Goal: Task Accomplishment & Management: Use online tool/utility

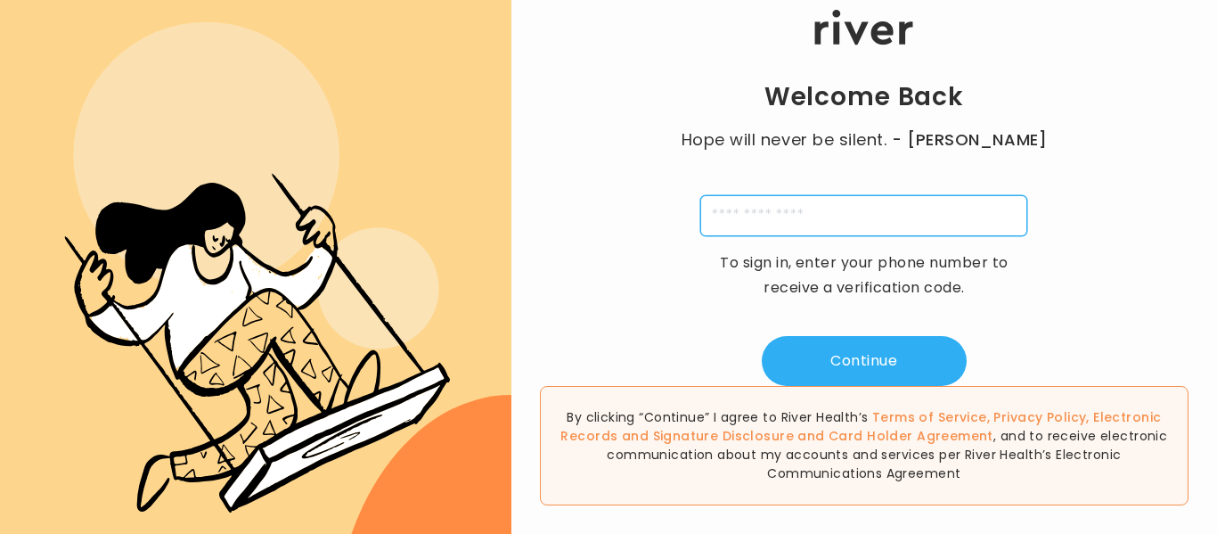
click at [857, 211] on input "tel" at bounding box center [863, 215] width 327 height 41
type input "**********"
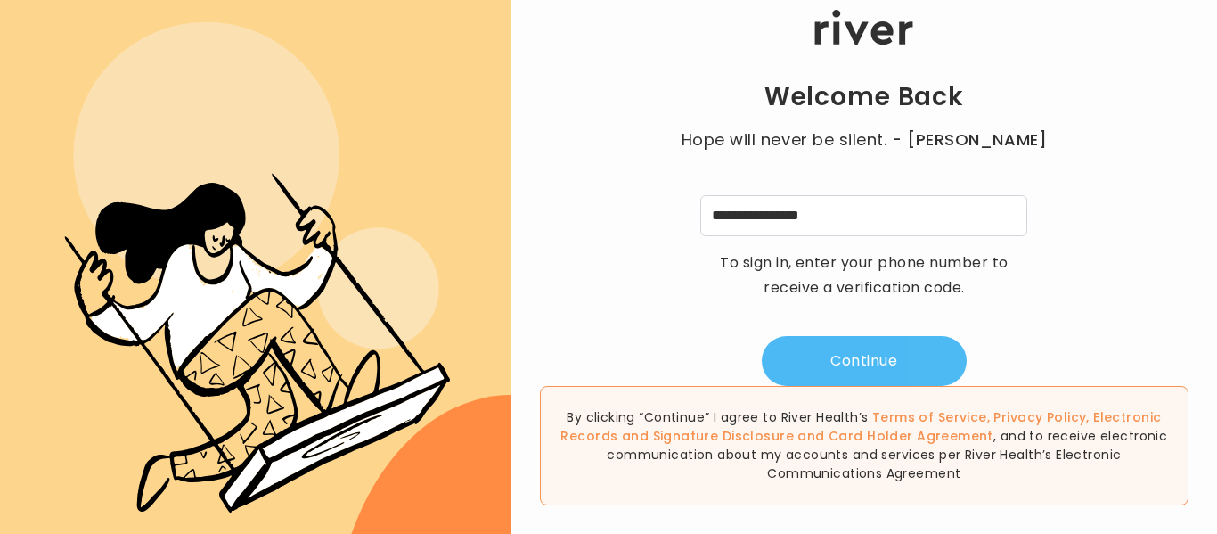
click at [866, 358] on button "Continue" at bounding box center [864, 361] width 205 height 50
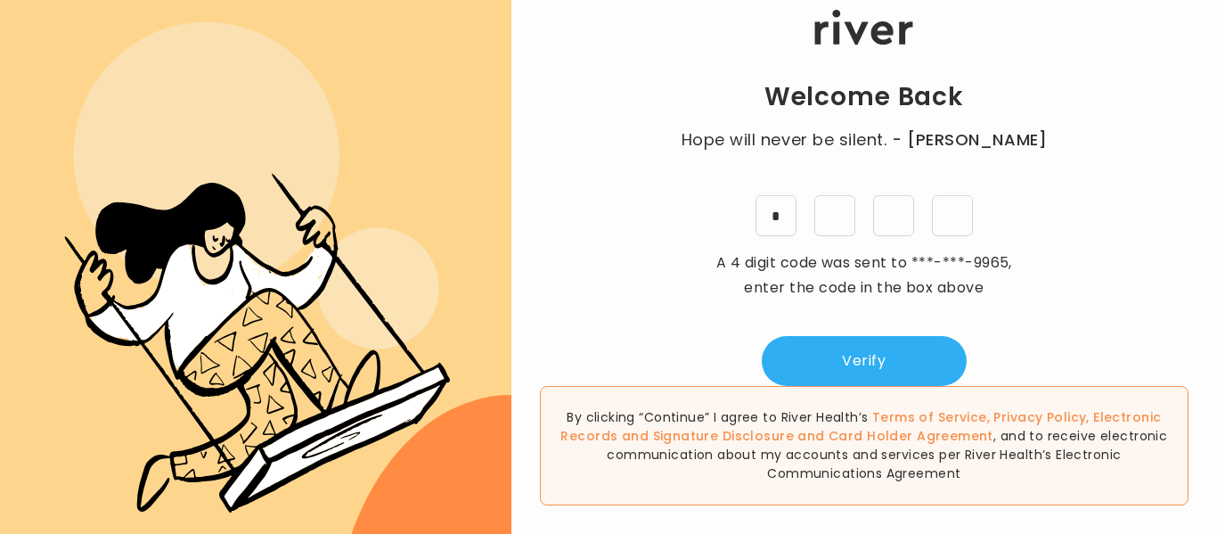
type input "*"
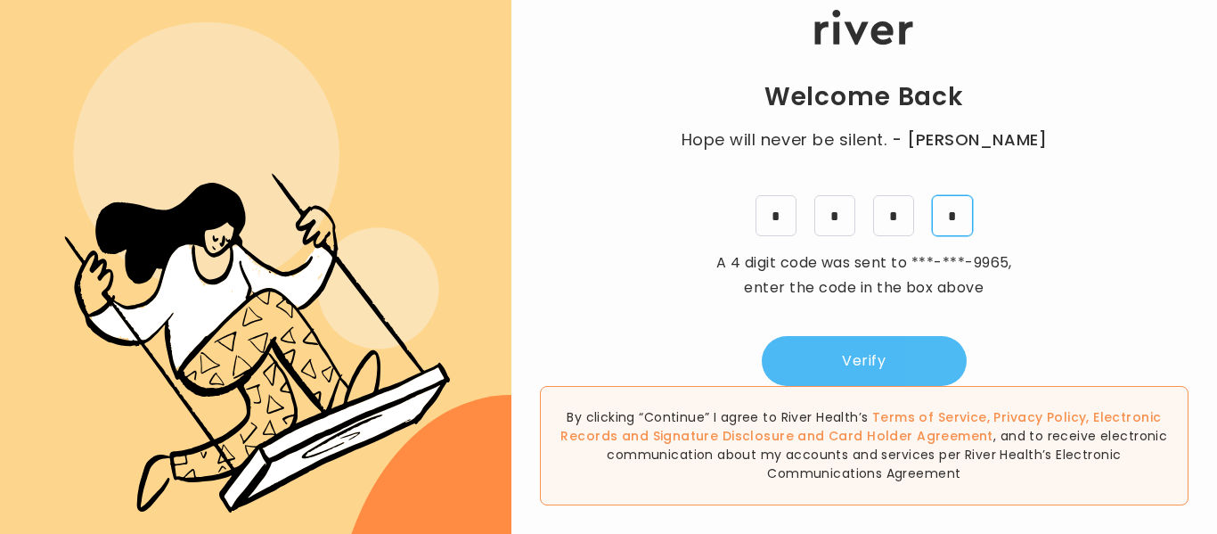
type input "*"
click at [829, 361] on button "Verify" at bounding box center [864, 361] width 205 height 50
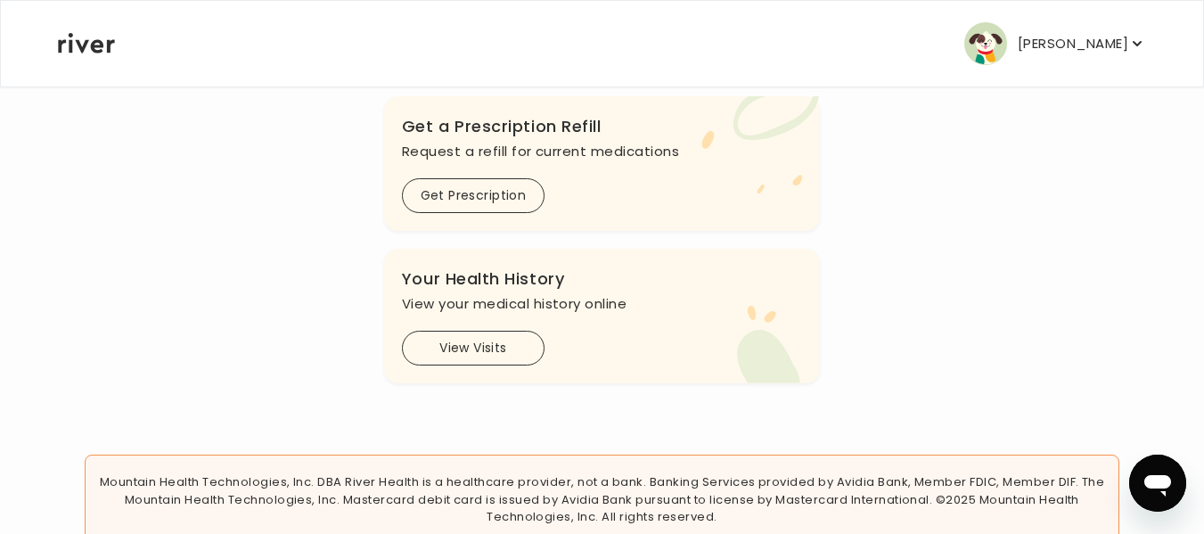
scroll to position [758, 0]
click at [485, 340] on button "View Visits" at bounding box center [473, 345] width 143 height 35
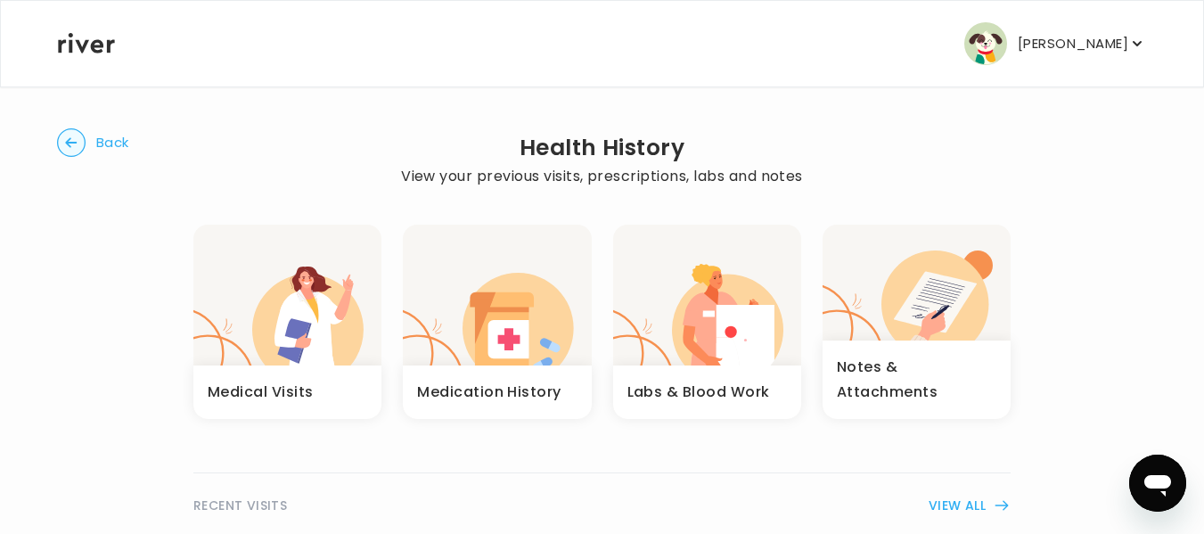
click at [258, 378] on div "Medical Visits" at bounding box center [287, 391] width 188 height 53
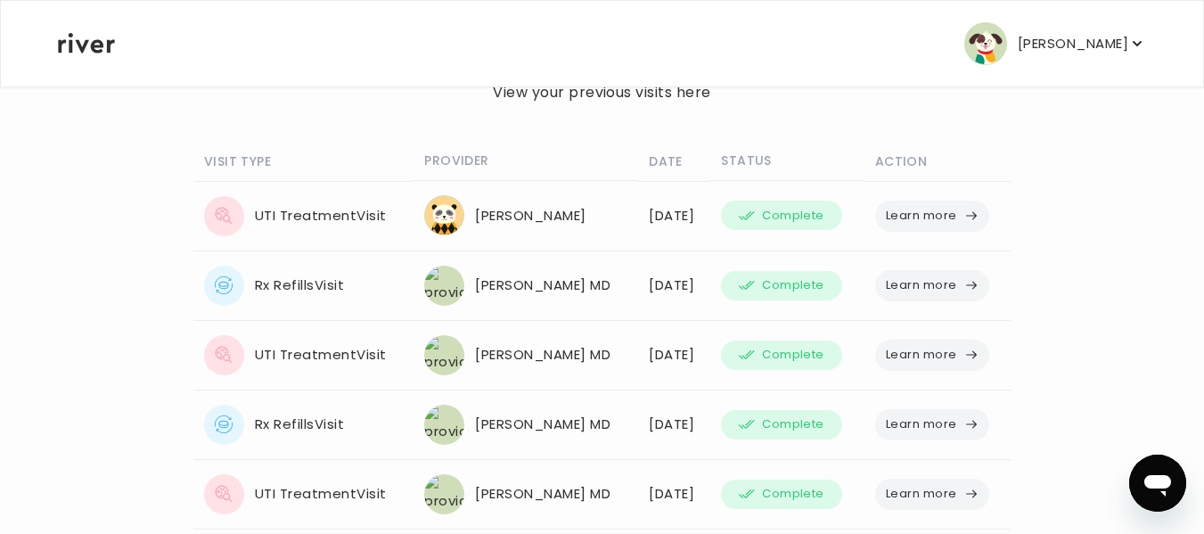
scroll to position [118, 0]
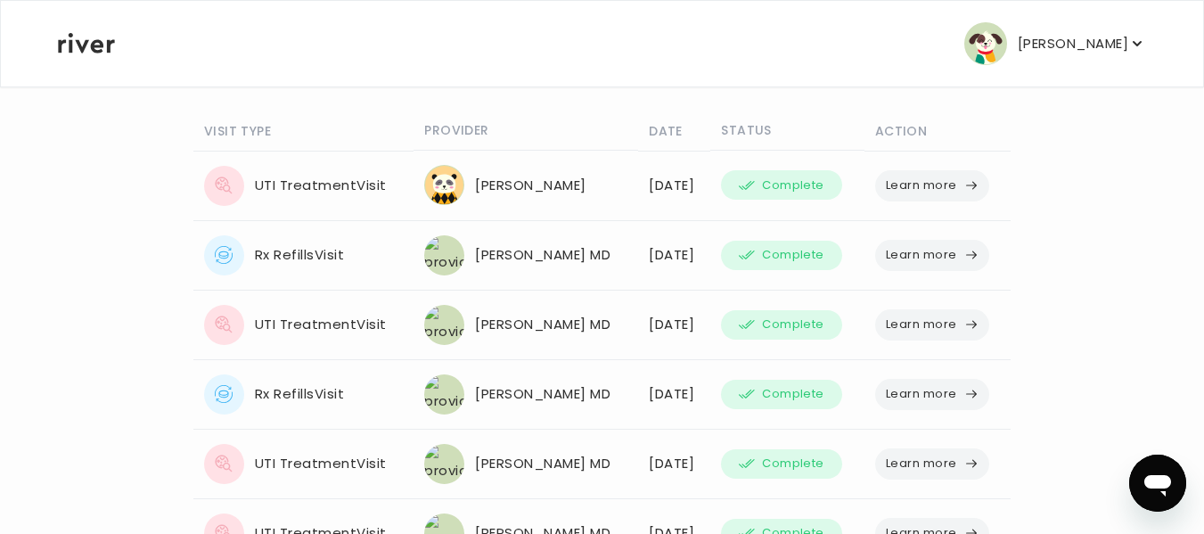
click at [926, 250] on button "Learn more" at bounding box center [932, 255] width 114 height 31
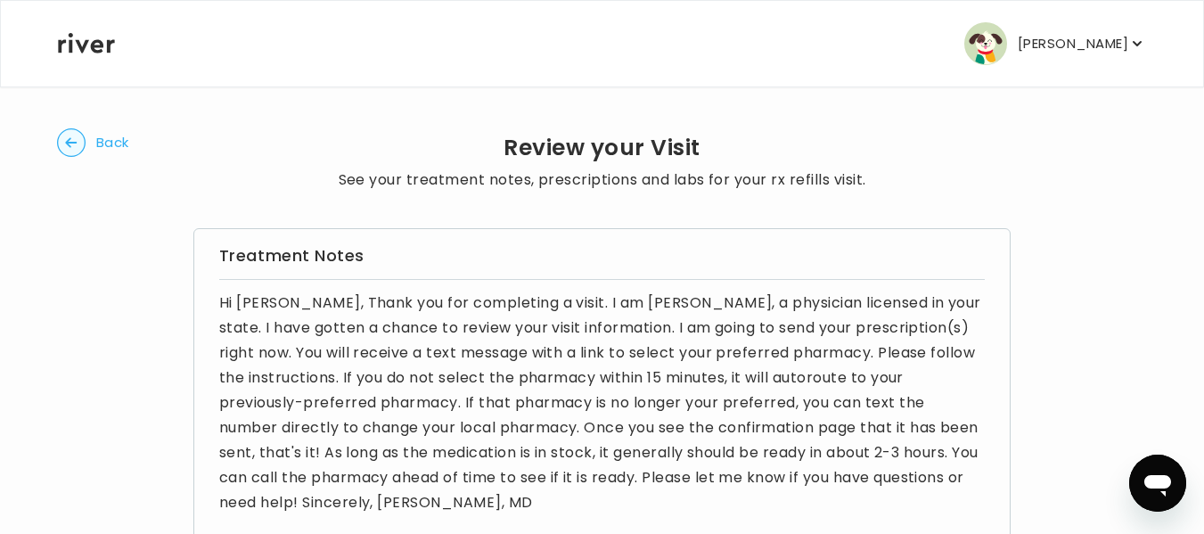
click at [67, 147] on circle "button" at bounding box center [72, 143] width 28 height 28
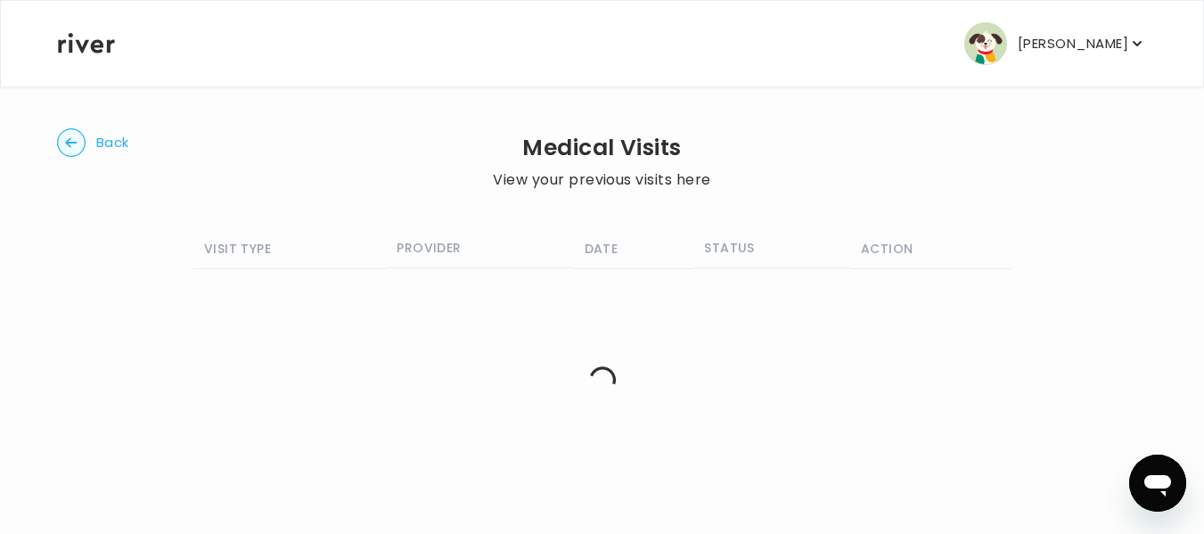
scroll to position [7, 0]
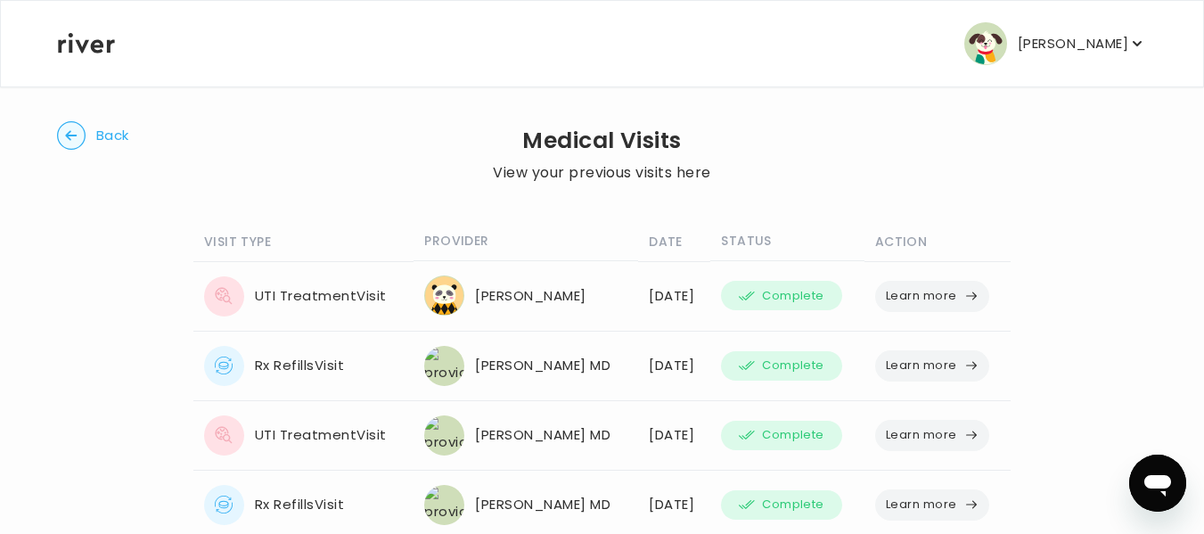
click at [67, 147] on circle "button" at bounding box center [72, 136] width 28 height 28
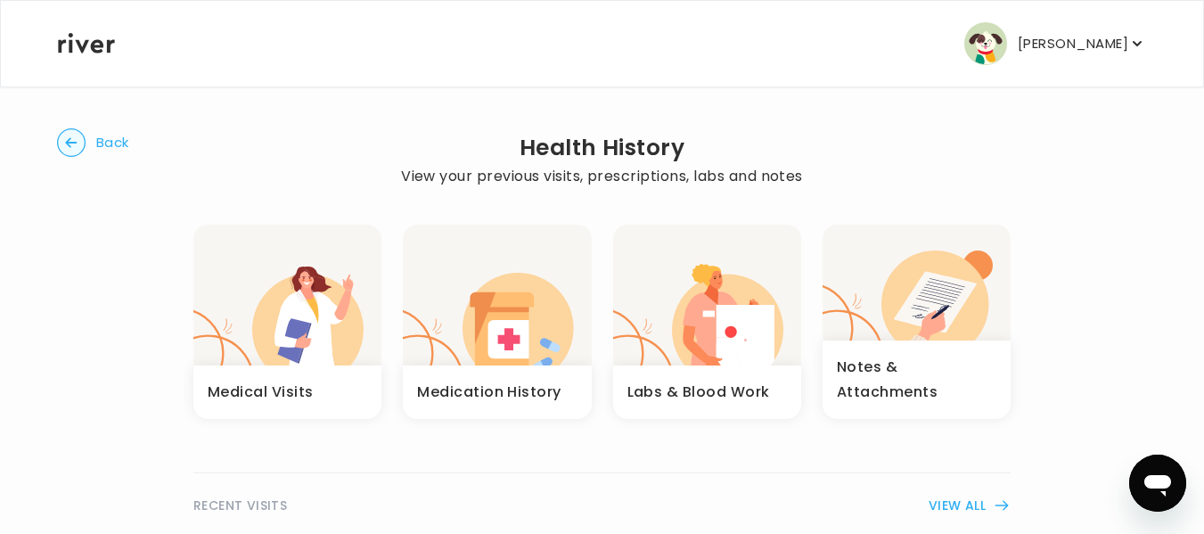
click at [67, 147] on circle "button" at bounding box center [72, 143] width 28 height 28
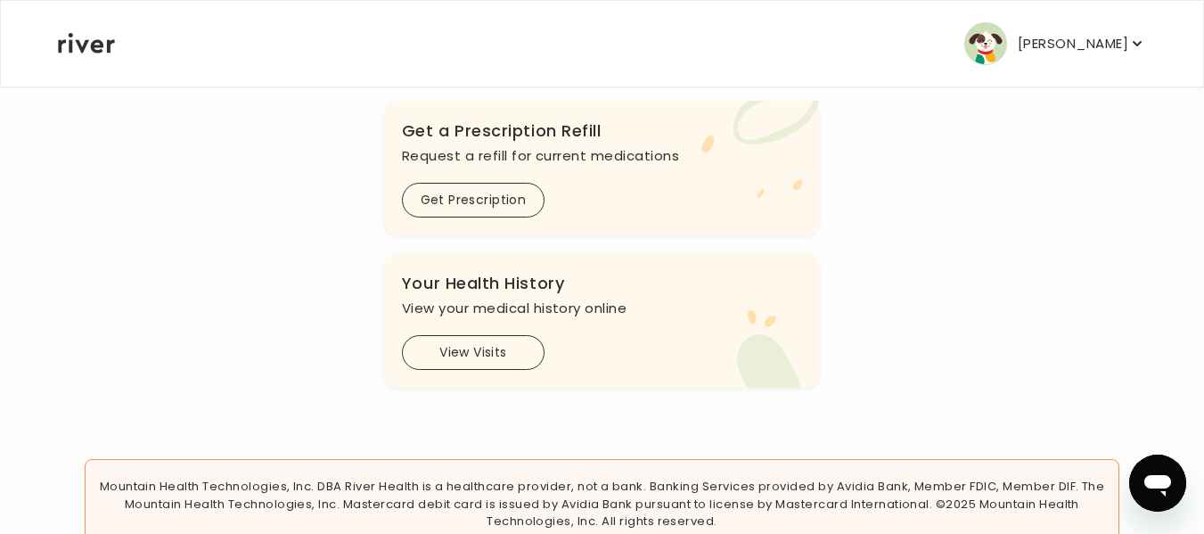
scroll to position [758, 0]
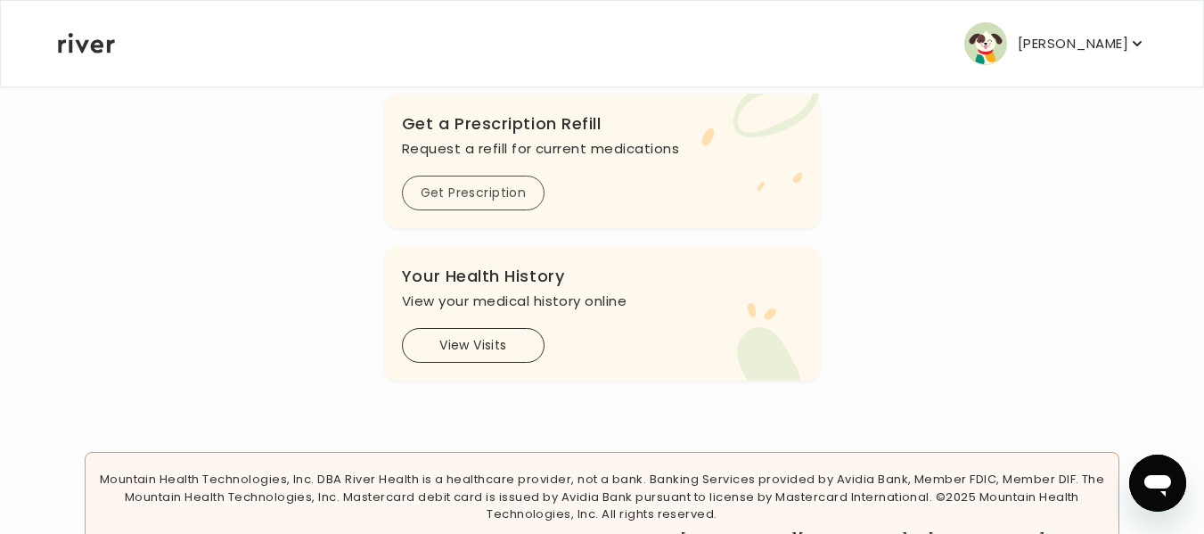
click at [460, 199] on button "Get Prescription" at bounding box center [473, 193] width 143 height 35
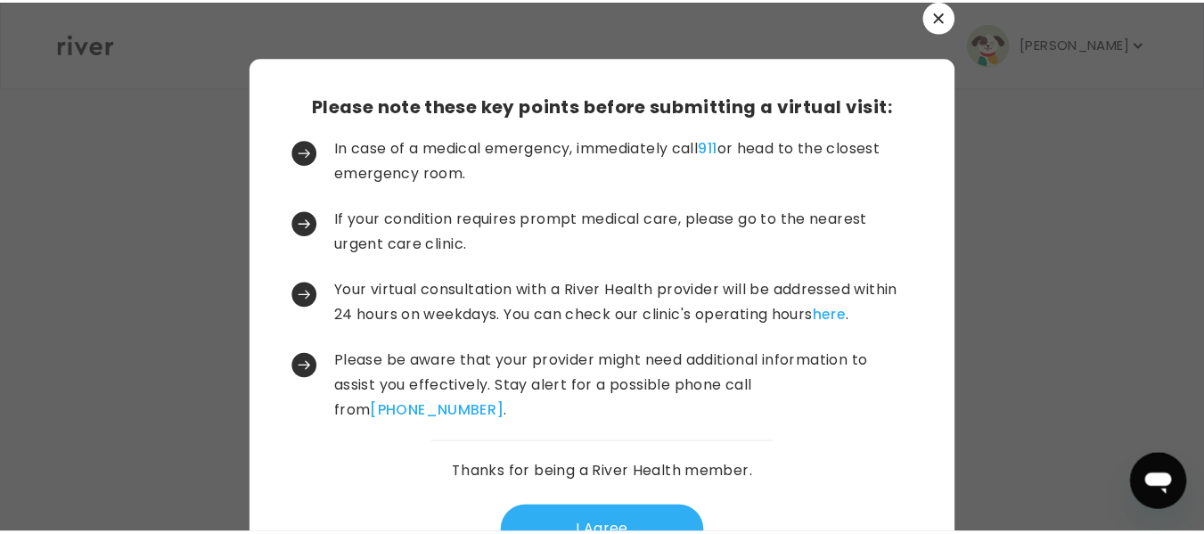
scroll to position [66, 0]
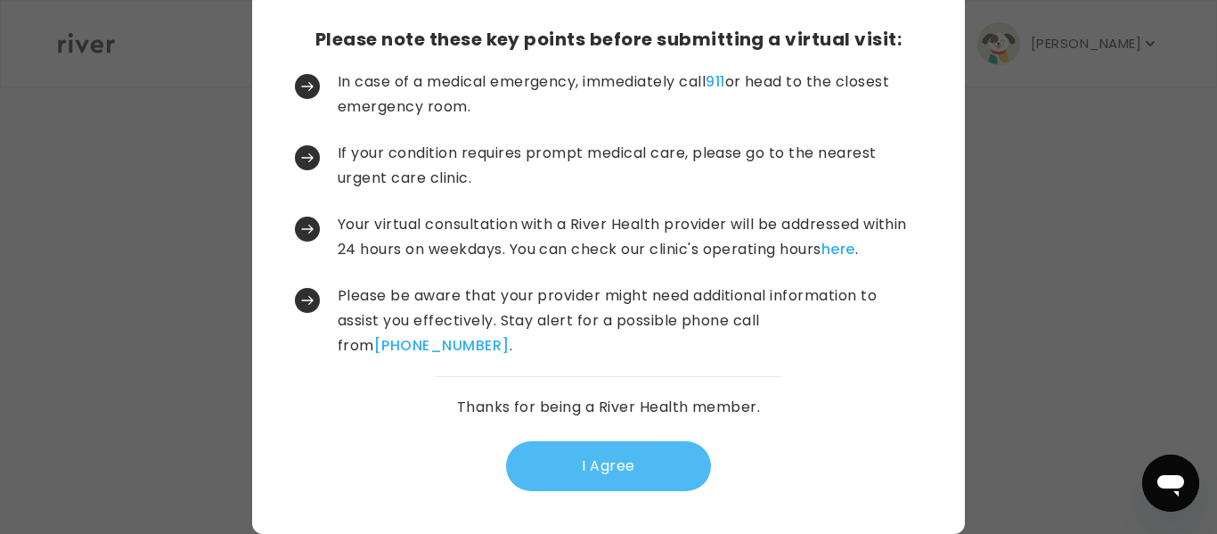
click at [604, 469] on button "I Agree" at bounding box center [608, 466] width 205 height 50
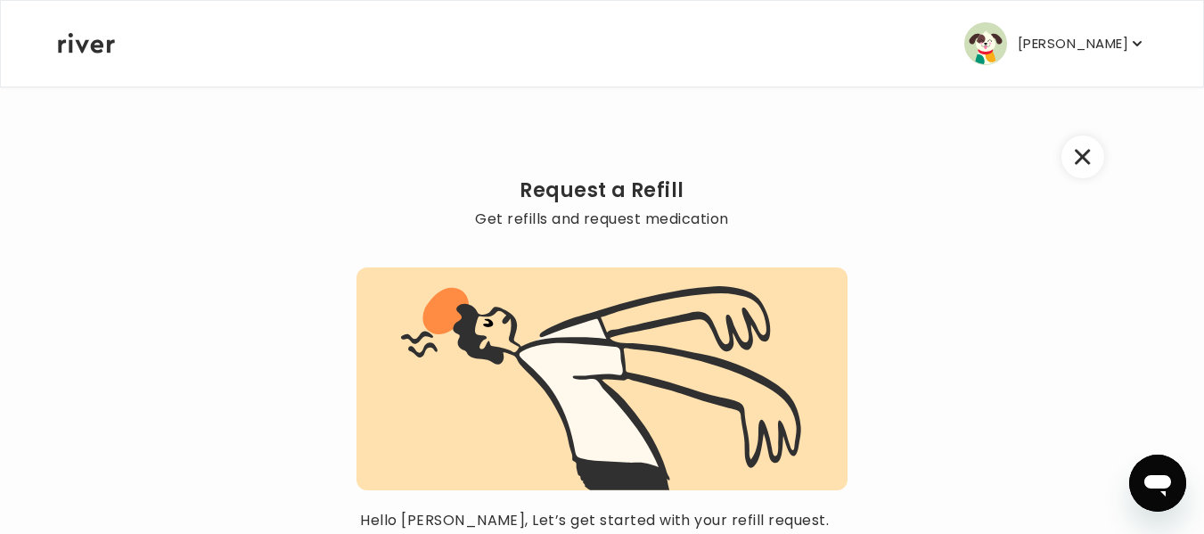
scroll to position [220, 0]
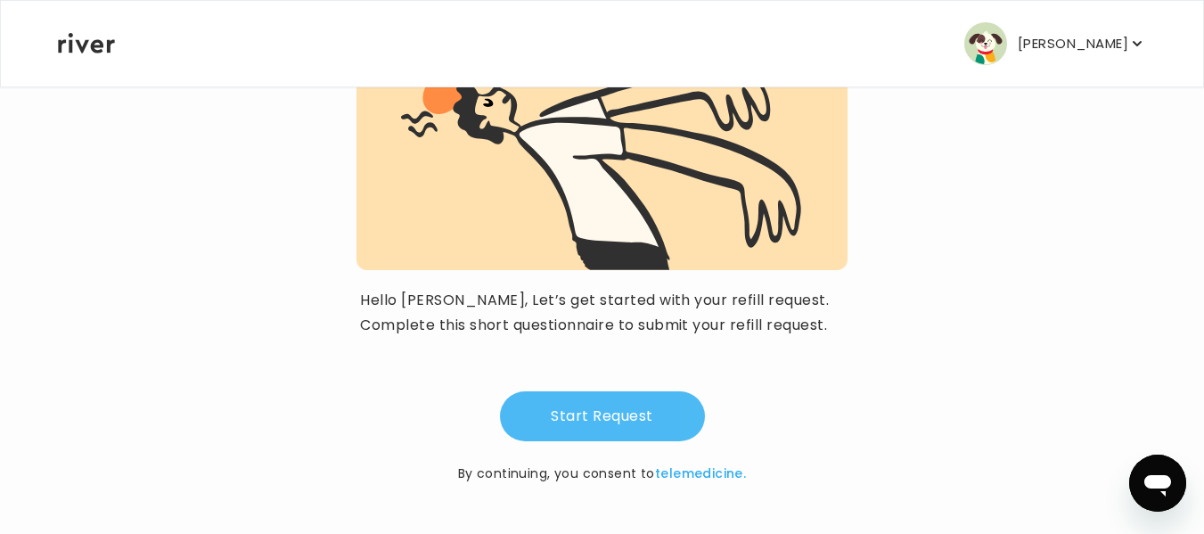
click at [617, 428] on button "Start Request" at bounding box center [602, 416] width 205 height 50
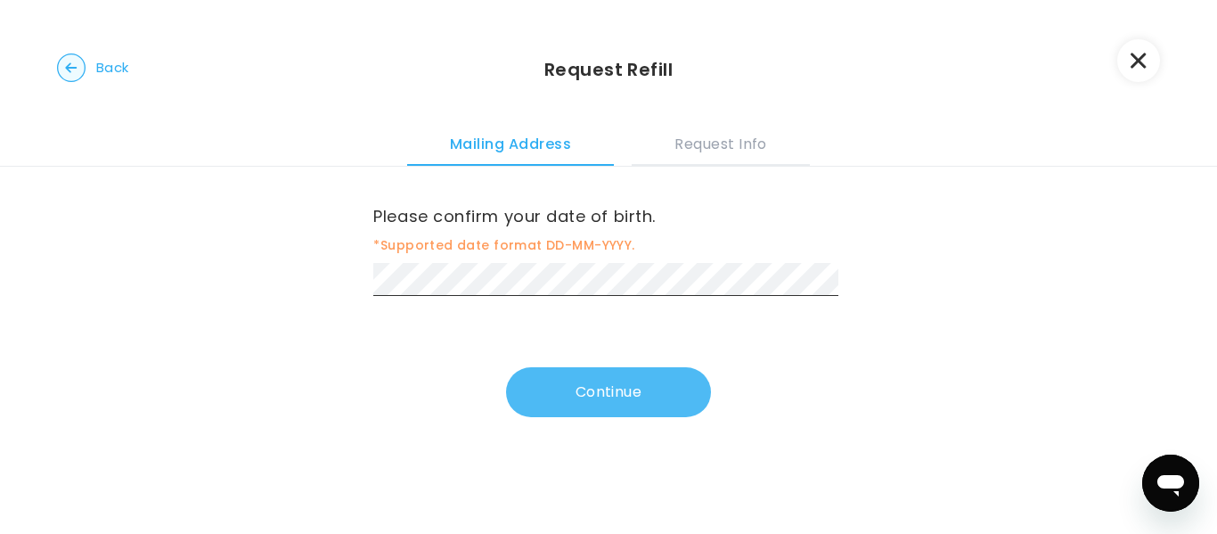
click at [618, 377] on button "Continue" at bounding box center [608, 392] width 205 height 50
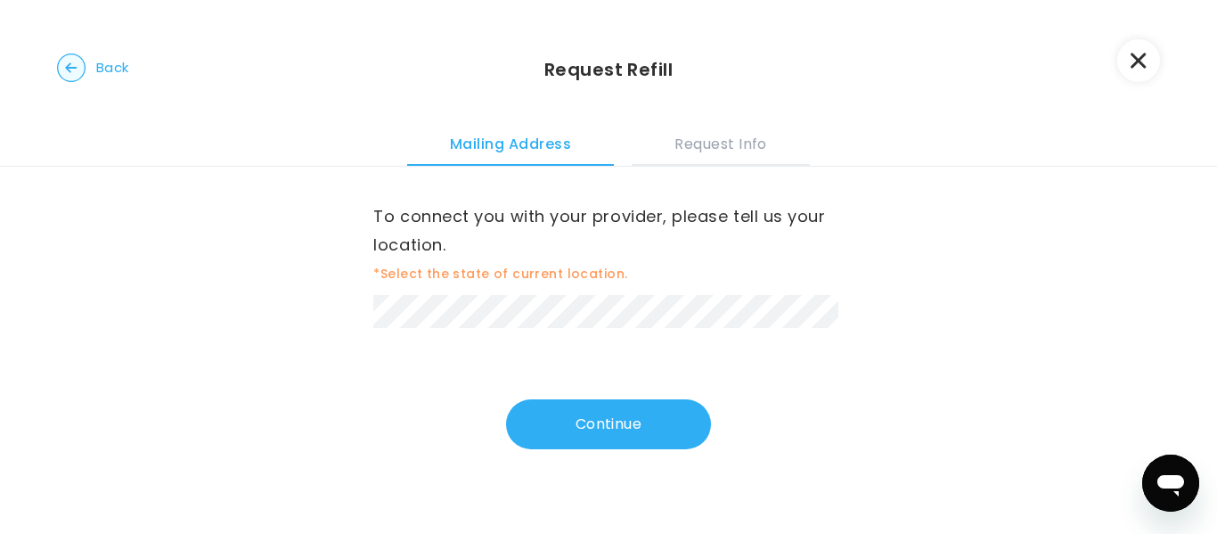
click at [479, 344] on div "To connect you with your provider, please tell us your location. *Select the st…" at bounding box center [608, 308] width 470 height 283
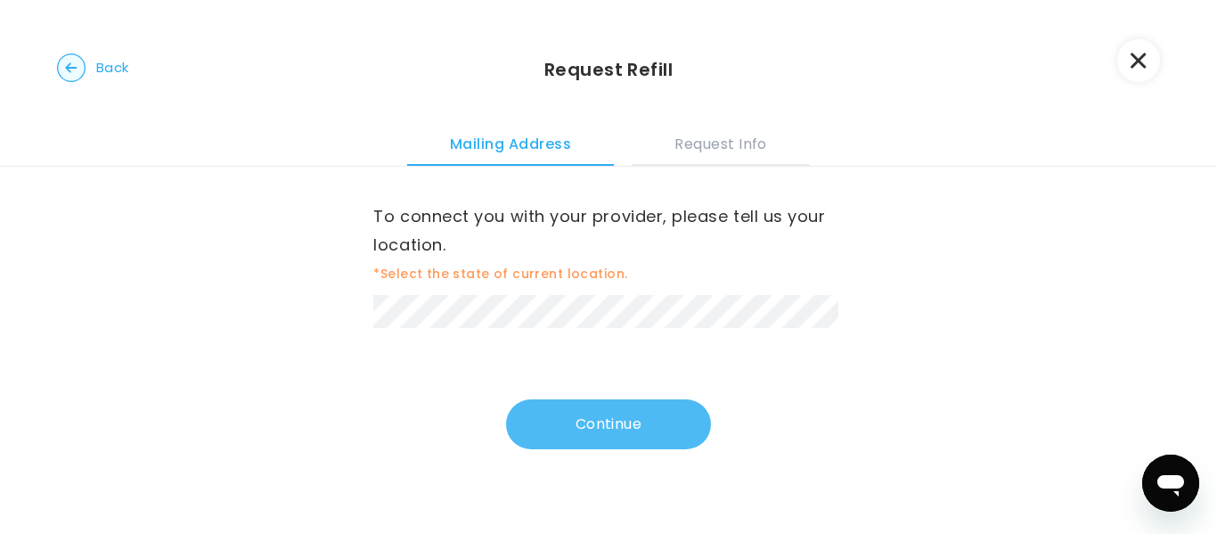
click at [577, 418] on button "Continue" at bounding box center [608, 424] width 205 height 50
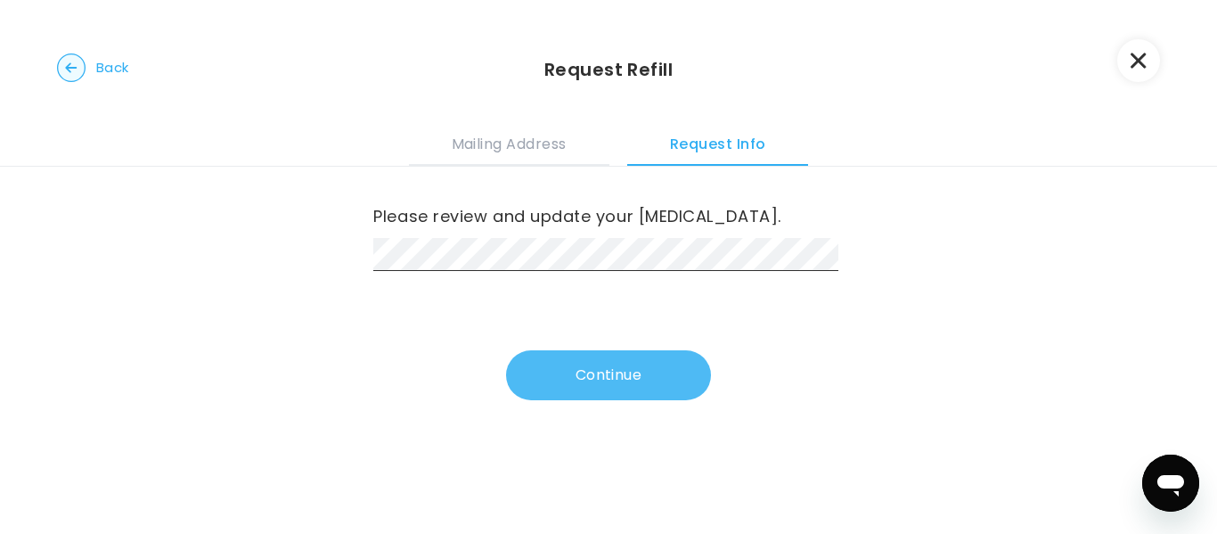
click at [577, 381] on button "Continue" at bounding box center [608, 375] width 205 height 50
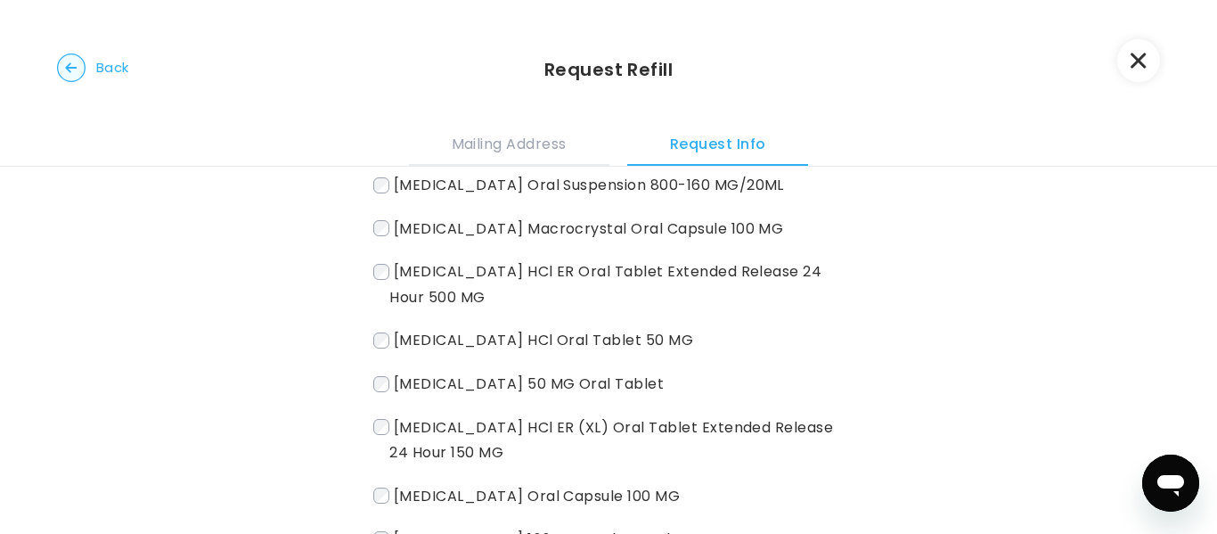
scroll to position [117, 0]
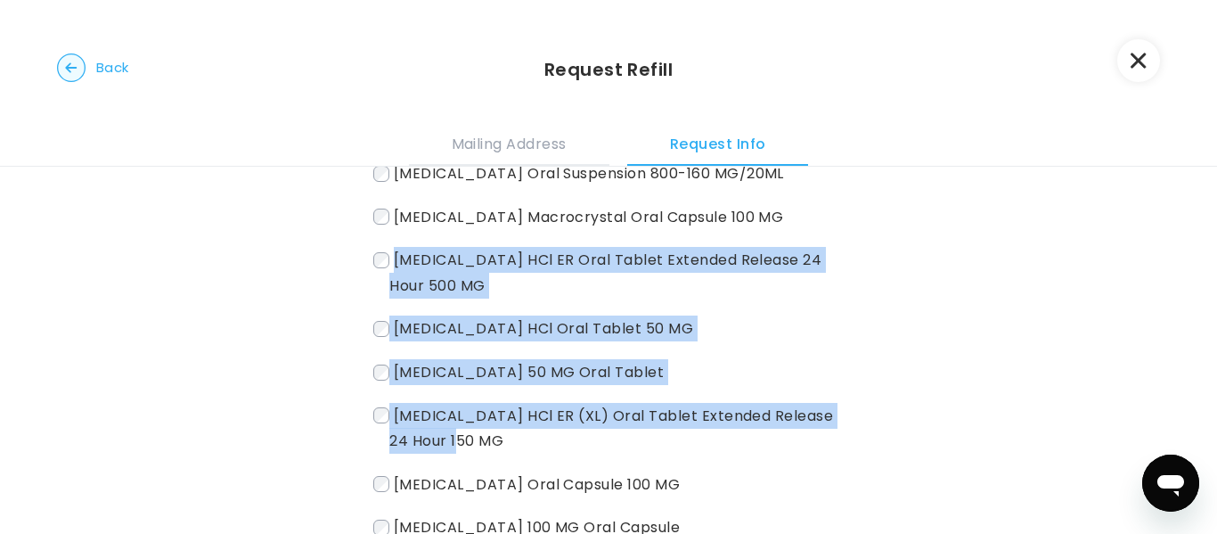
drag, startPoint x: 389, startPoint y: 287, endPoint x: 507, endPoint y: 465, distance: 213.6
click at [507, 465] on div "[MEDICAL_DATA] Oral Suspension 800-160 MG/20ML [MEDICAL_DATA] Macrocrystal Oral…" at bounding box center [608, 393] width 470 height 466
copy div "[MEDICAL_DATA] HCl ER Oral Tablet Extended Release 24 Hour 500 MG [MEDICAL_DATA…"
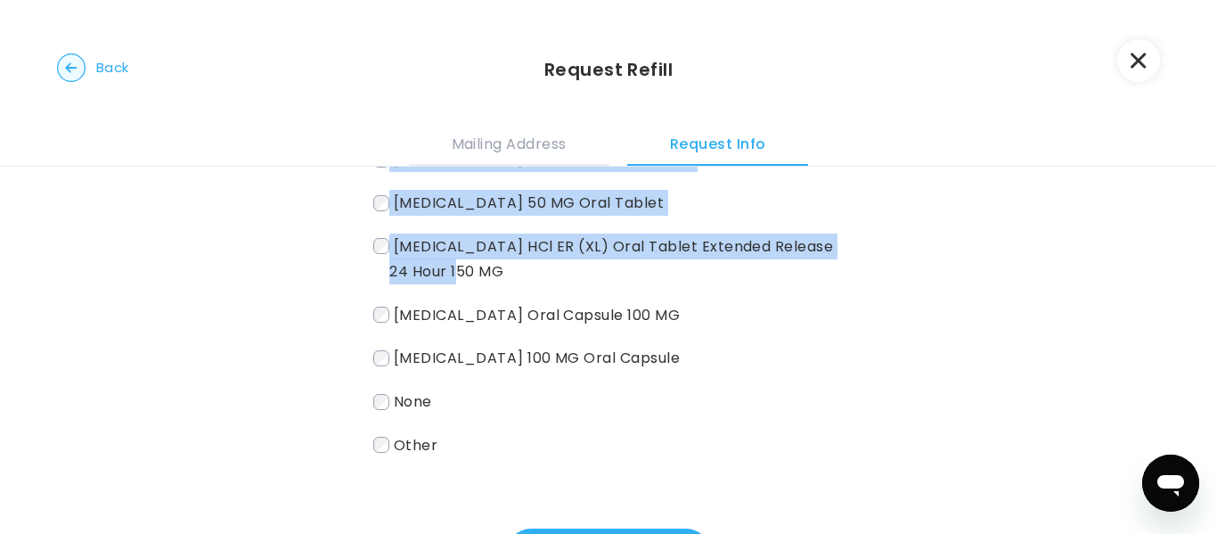
scroll to position [302, 0]
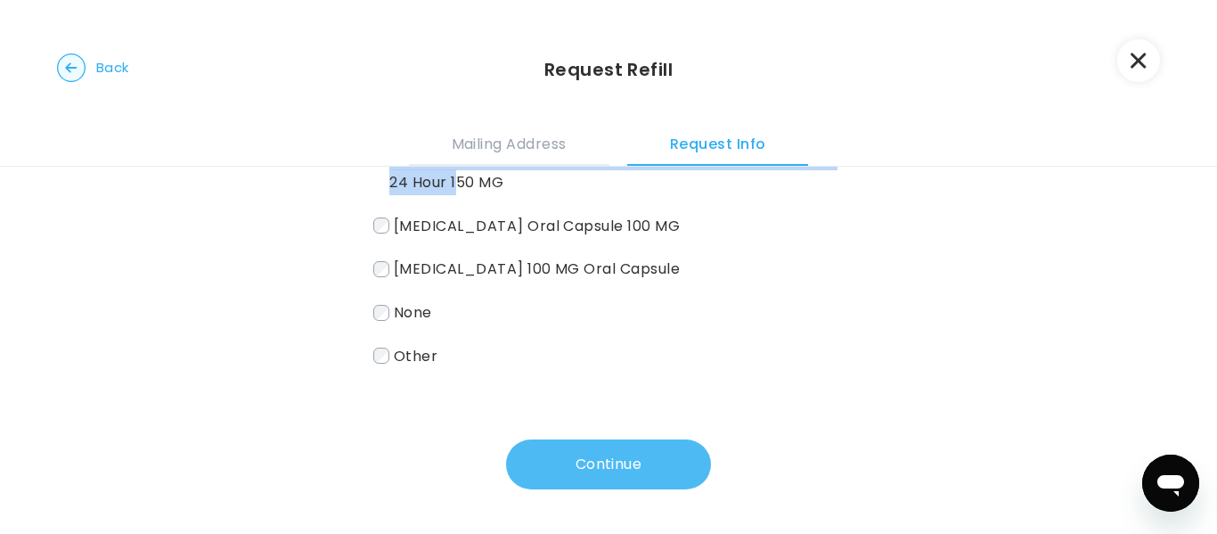
click at [541, 479] on button "Continue" at bounding box center [608, 464] width 205 height 50
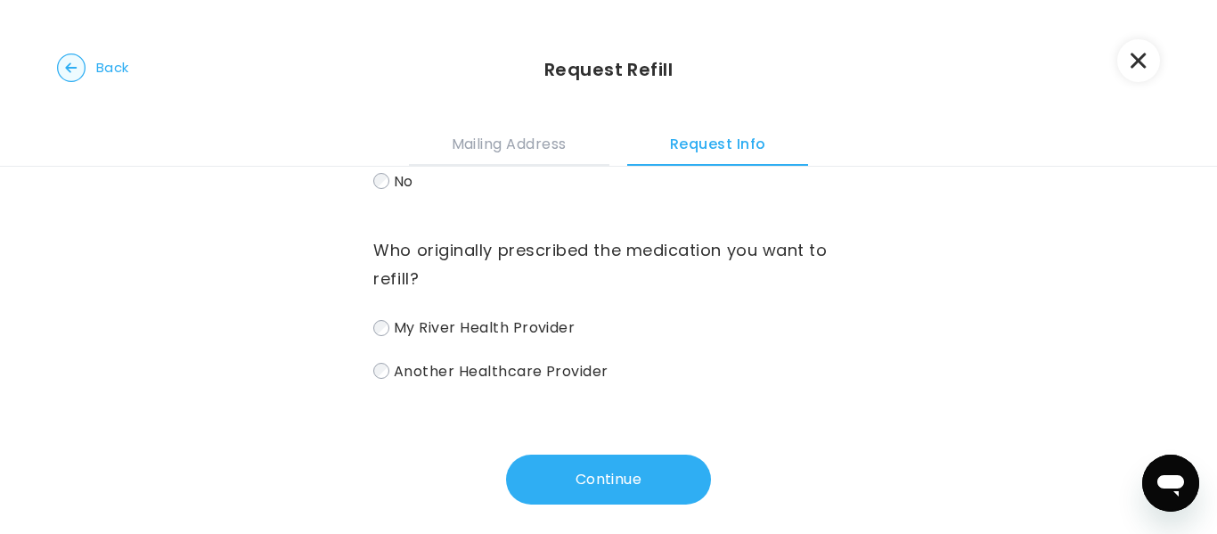
scroll to position [158, 0]
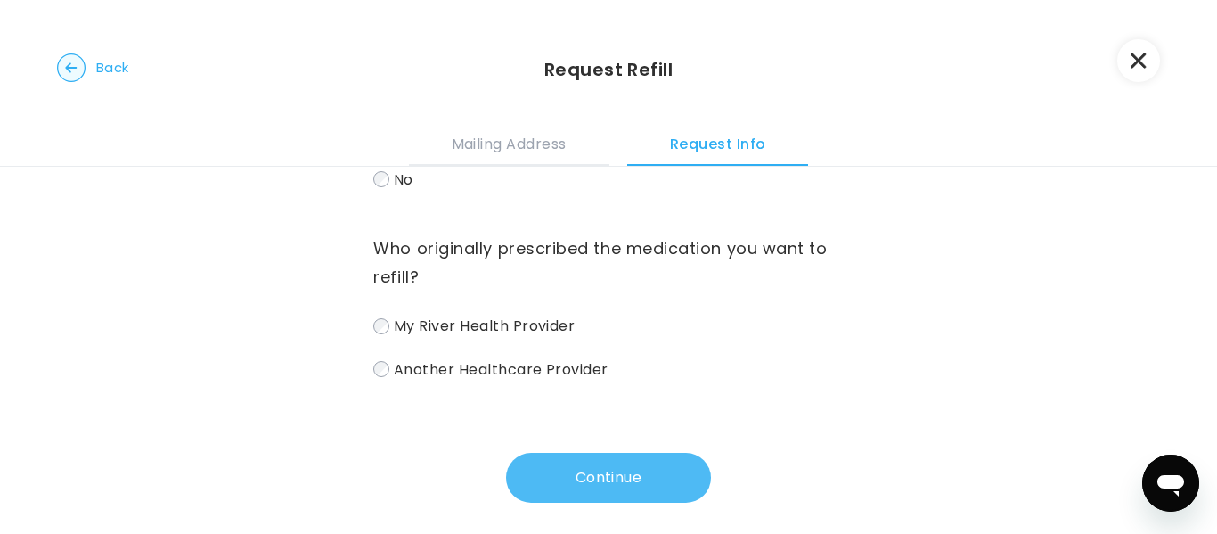
click at [559, 480] on button "Continue" at bounding box center [608, 478] width 205 height 50
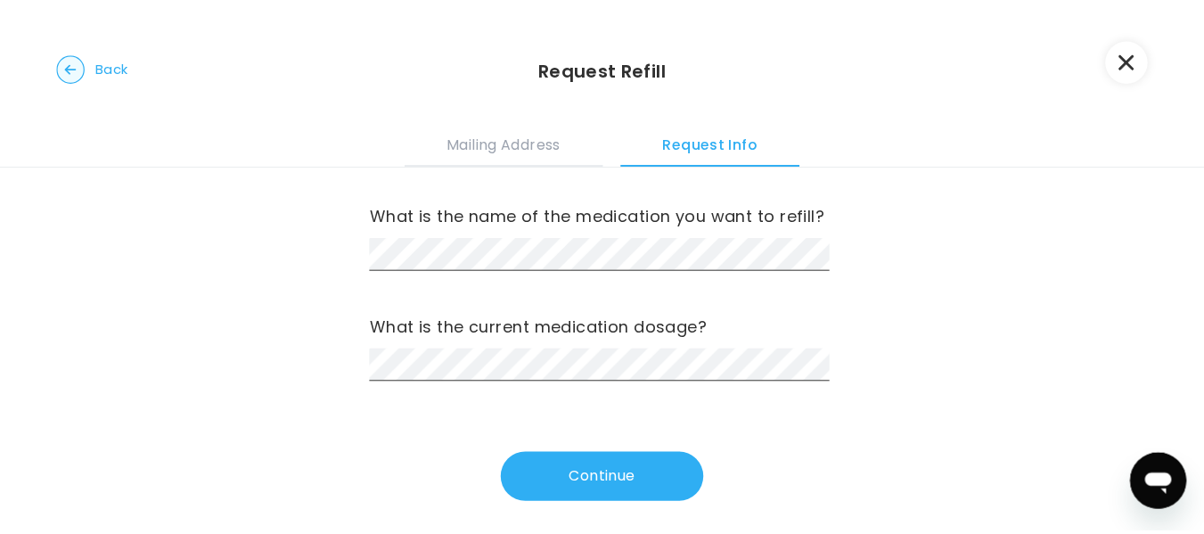
scroll to position [0, 0]
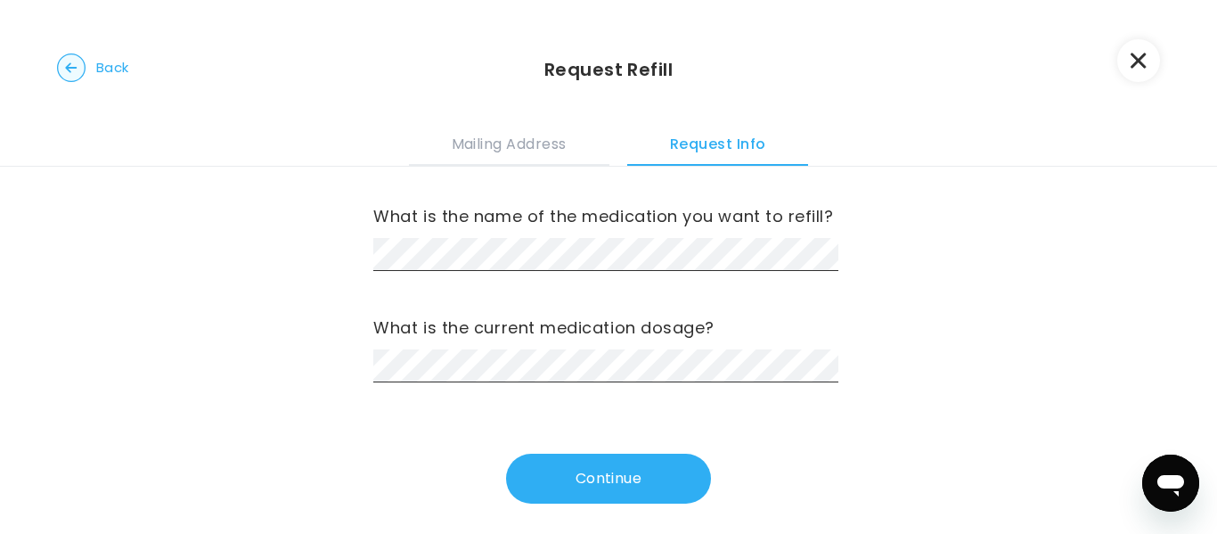
click at [76, 63] on circle "button" at bounding box center [72, 68] width 28 height 28
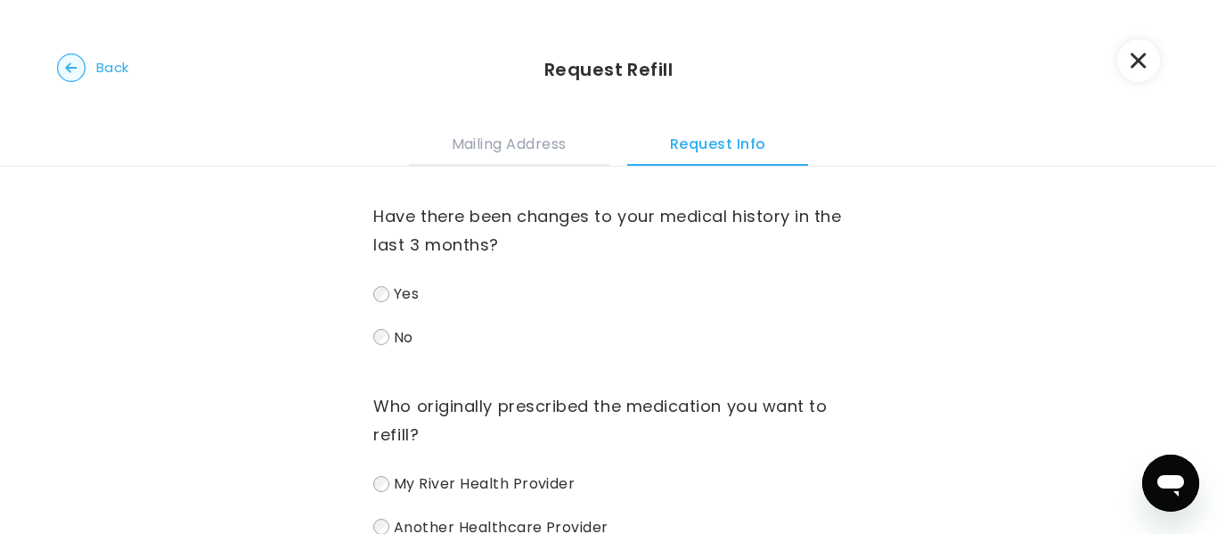
click at [70, 65] on circle "button" at bounding box center [72, 68] width 28 height 28
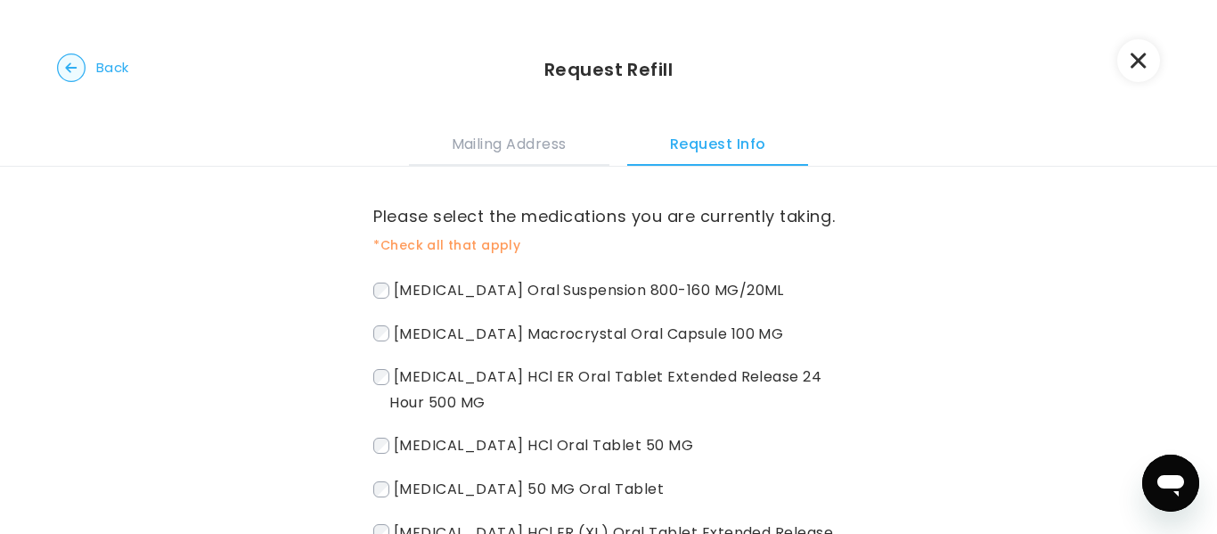
click at [70, 65] on circle "button" at bounding box center [72, 68] width 28 height 28
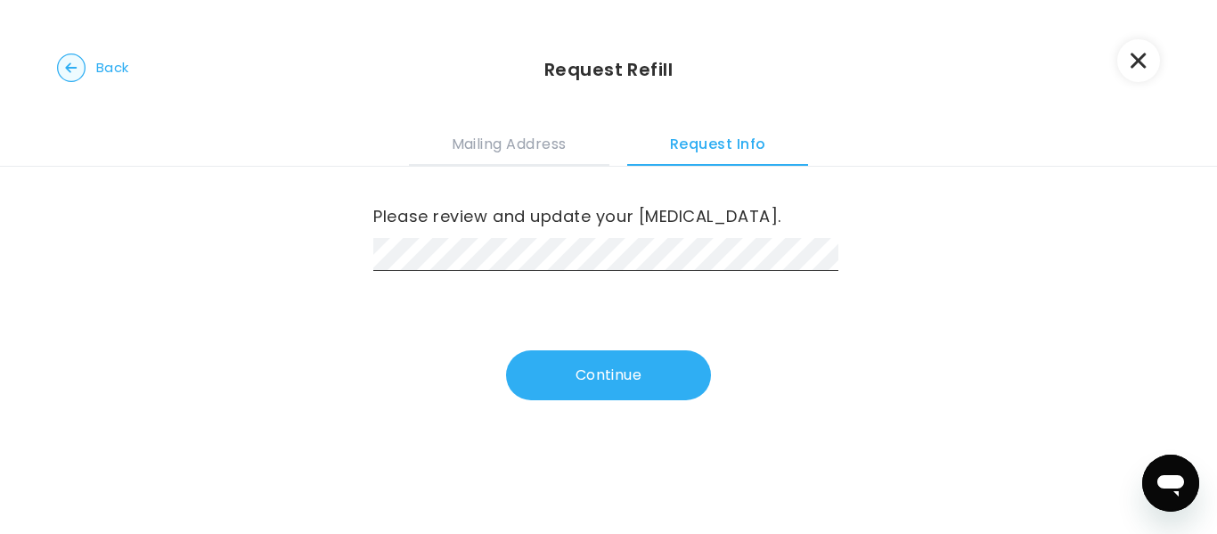
click at [70, 65] on circle "button" at bounding box center [72, 68] width 28 height 28
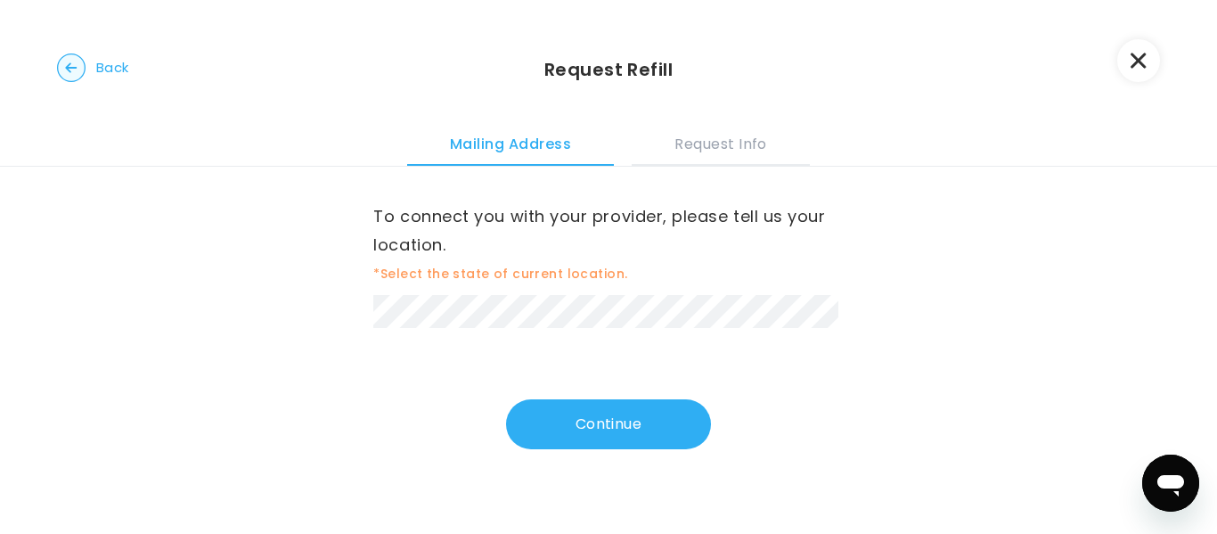
click at [70, 65] on circle "button" at bounding box center [72, 68] width 28 height 28
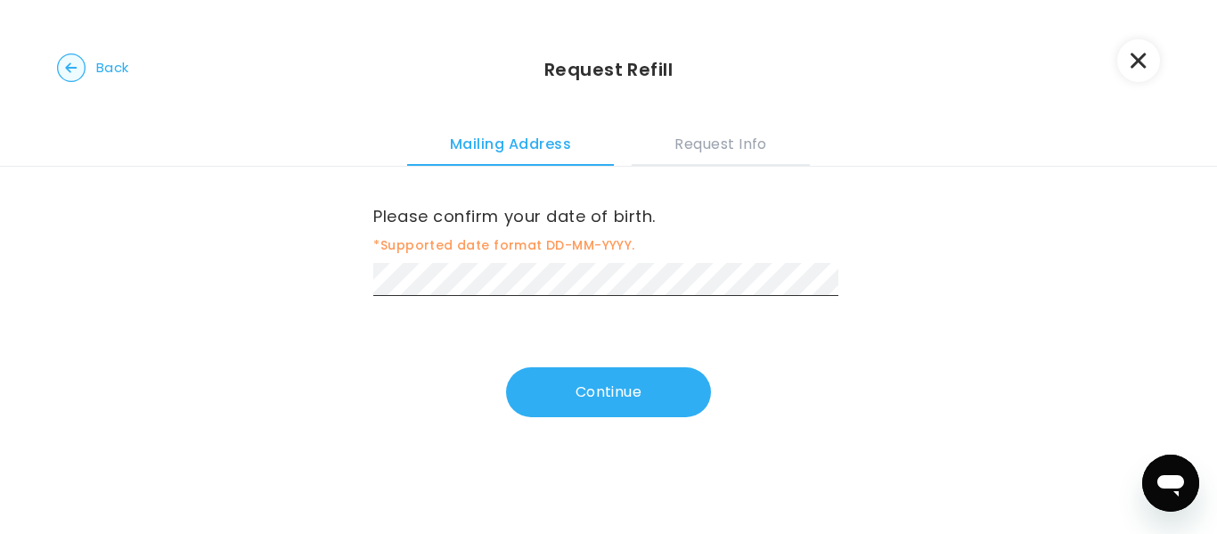
click at [70, 65] on circle "button" at bounding box center [72, 68] width 28 height 28
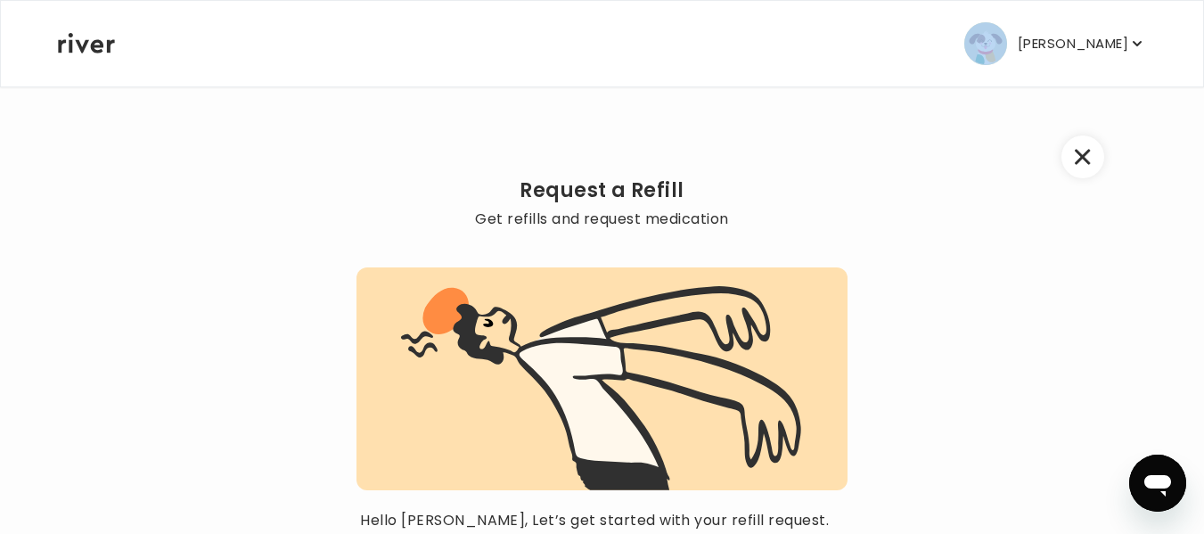
click at [70, 65] on div "[PERSON_NAME] Profile Add Family Activate Card Reimbursement Terms of Service P…" at bounding box center [602, 44] width 1088 height 86
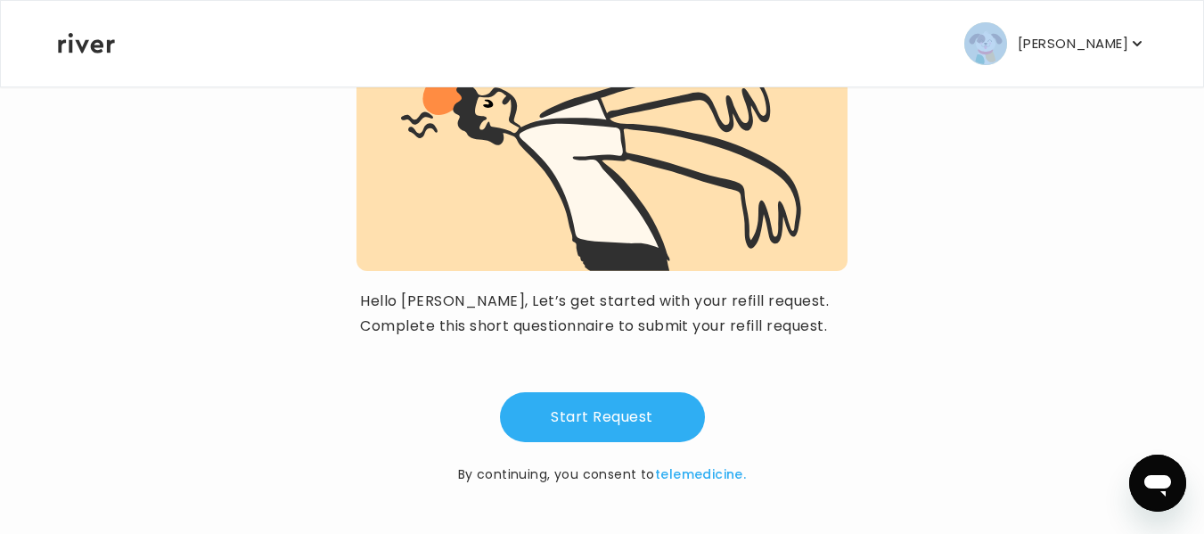
scroll to position [220, 0]
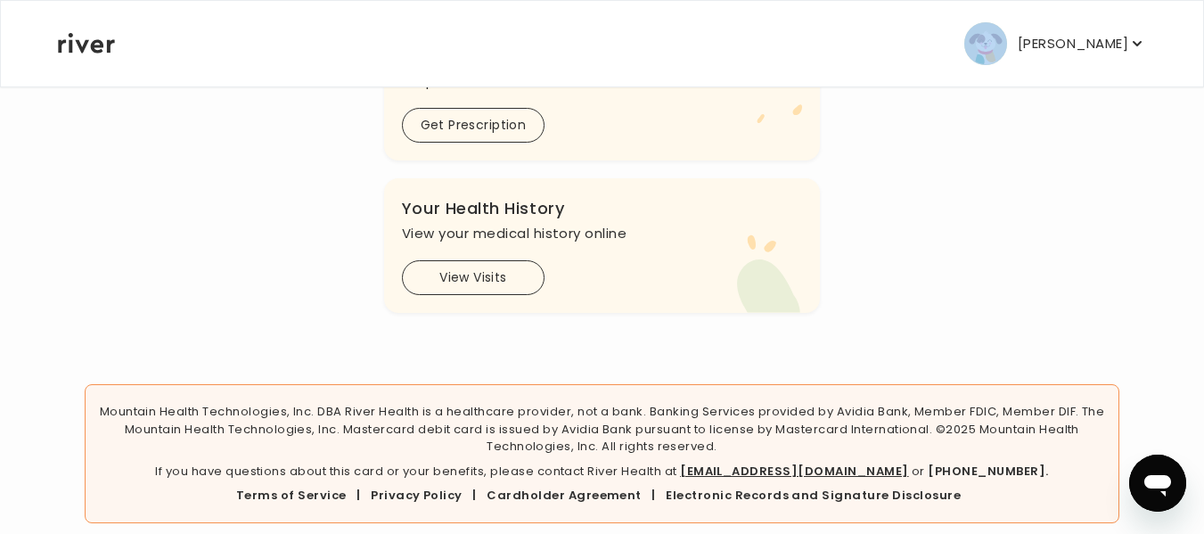
scroll to position [844, 0]
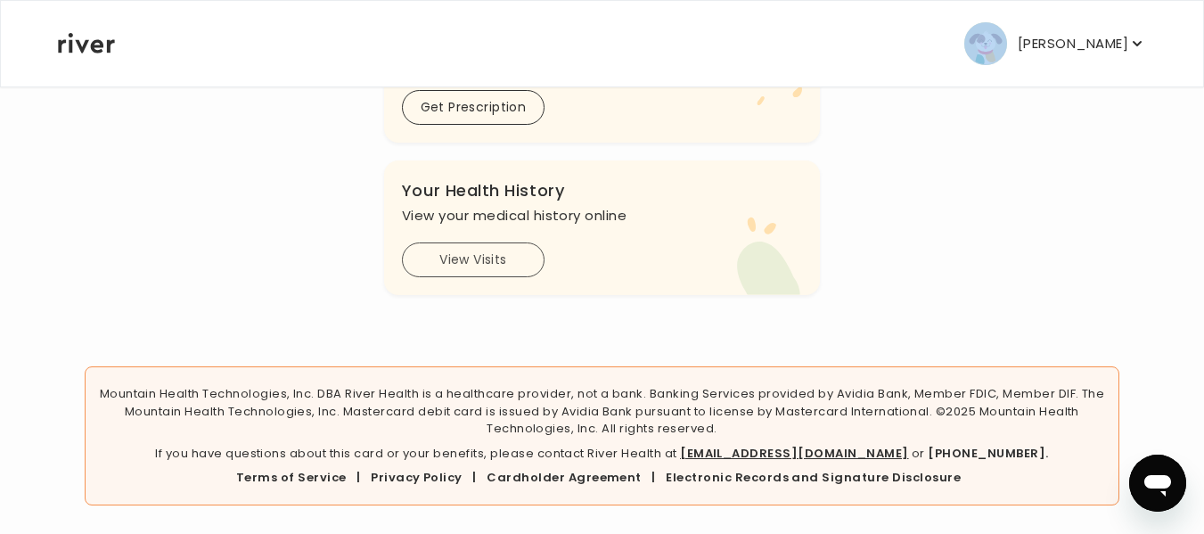
click at [472, 258] on button "View Visits" at bounding box center [473, 259] width 143 height 35
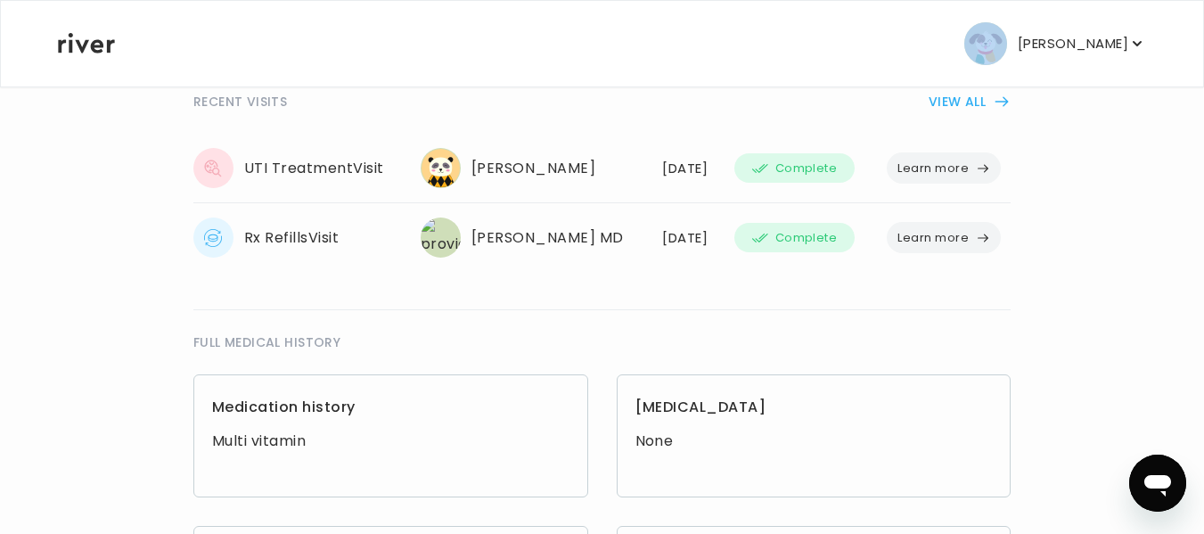
scroll to position [403, 0]
click at [937, 236] on button "Learn more" at bounding box center [944, 238] width 114 height 31
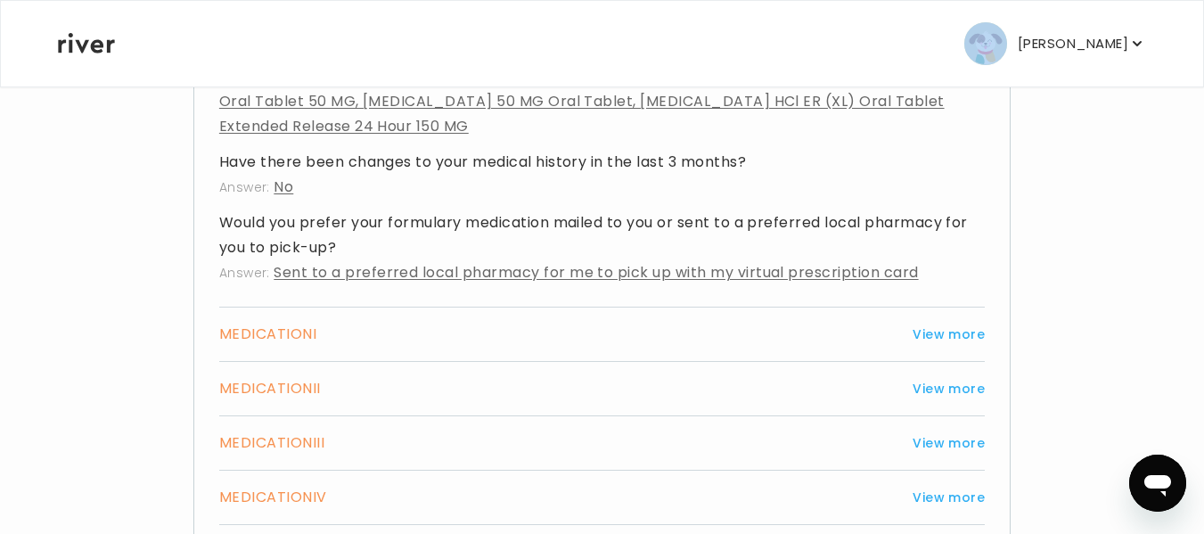
scroll to position [2141, 0]
click at [933, 323] on button "View more" at bounding box center [949, 333] width 72 height 21
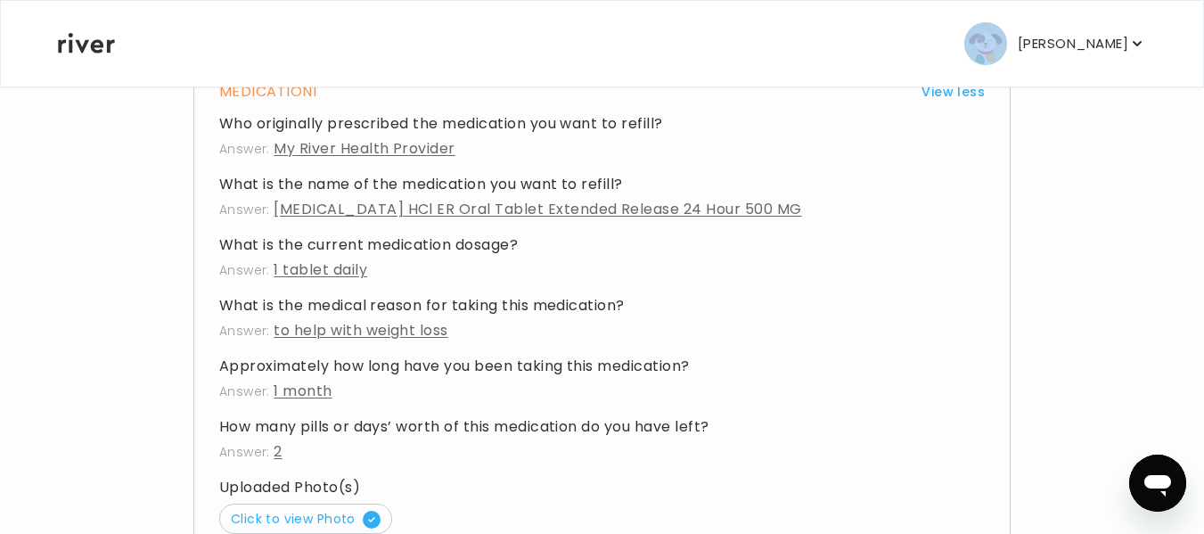
scroll to position [2383, 0]
